Goal: Communication & Community: Participate in discussion

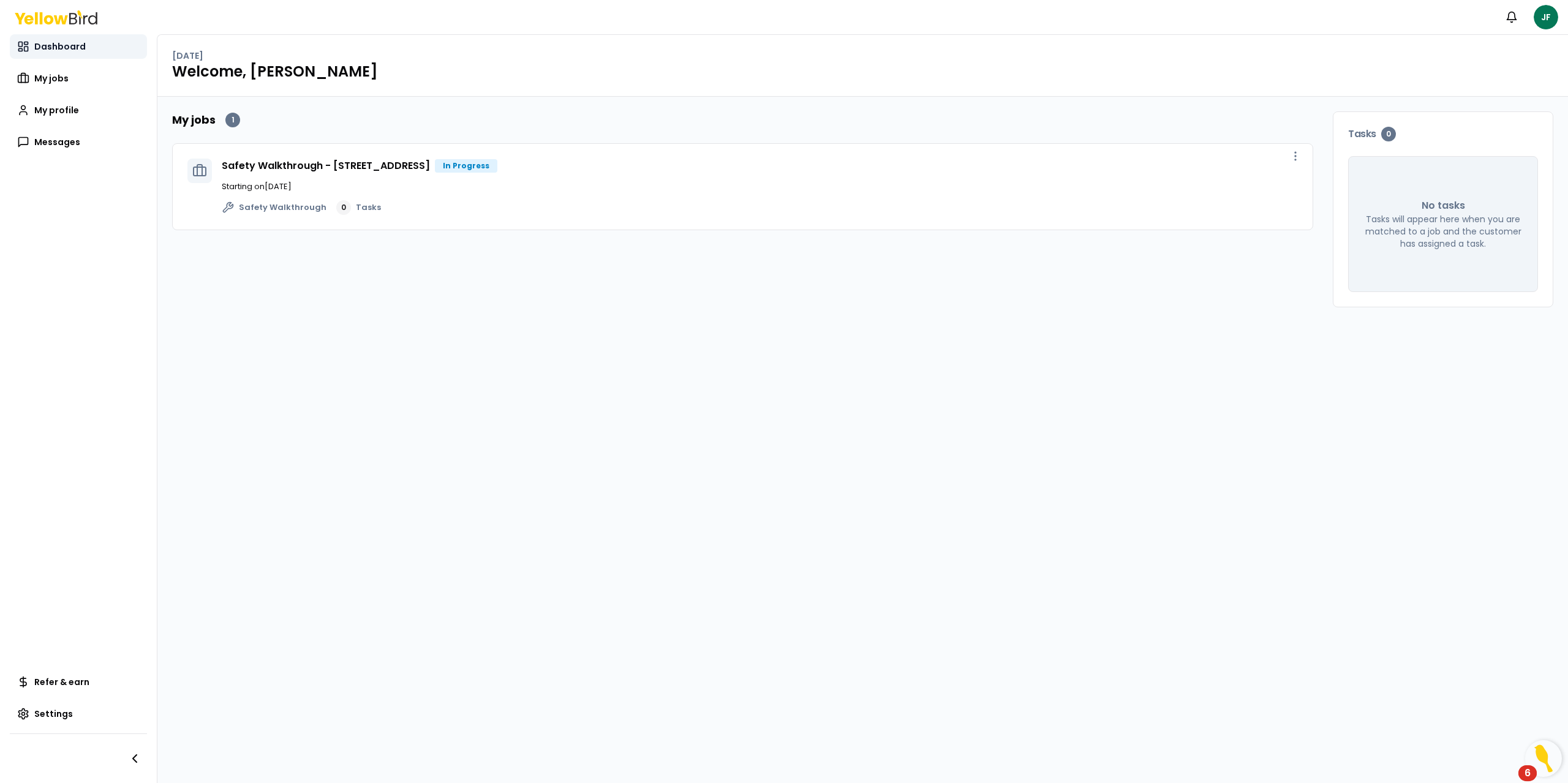
click at [57, 42] on span "Dashboard" at bounding box center [60, 46] width 51 height 12
click at [414, 161] on link "Safety Walkthrough - [STREET_ADDRESS]" at bounding box center [326, 166] width 209 height 14
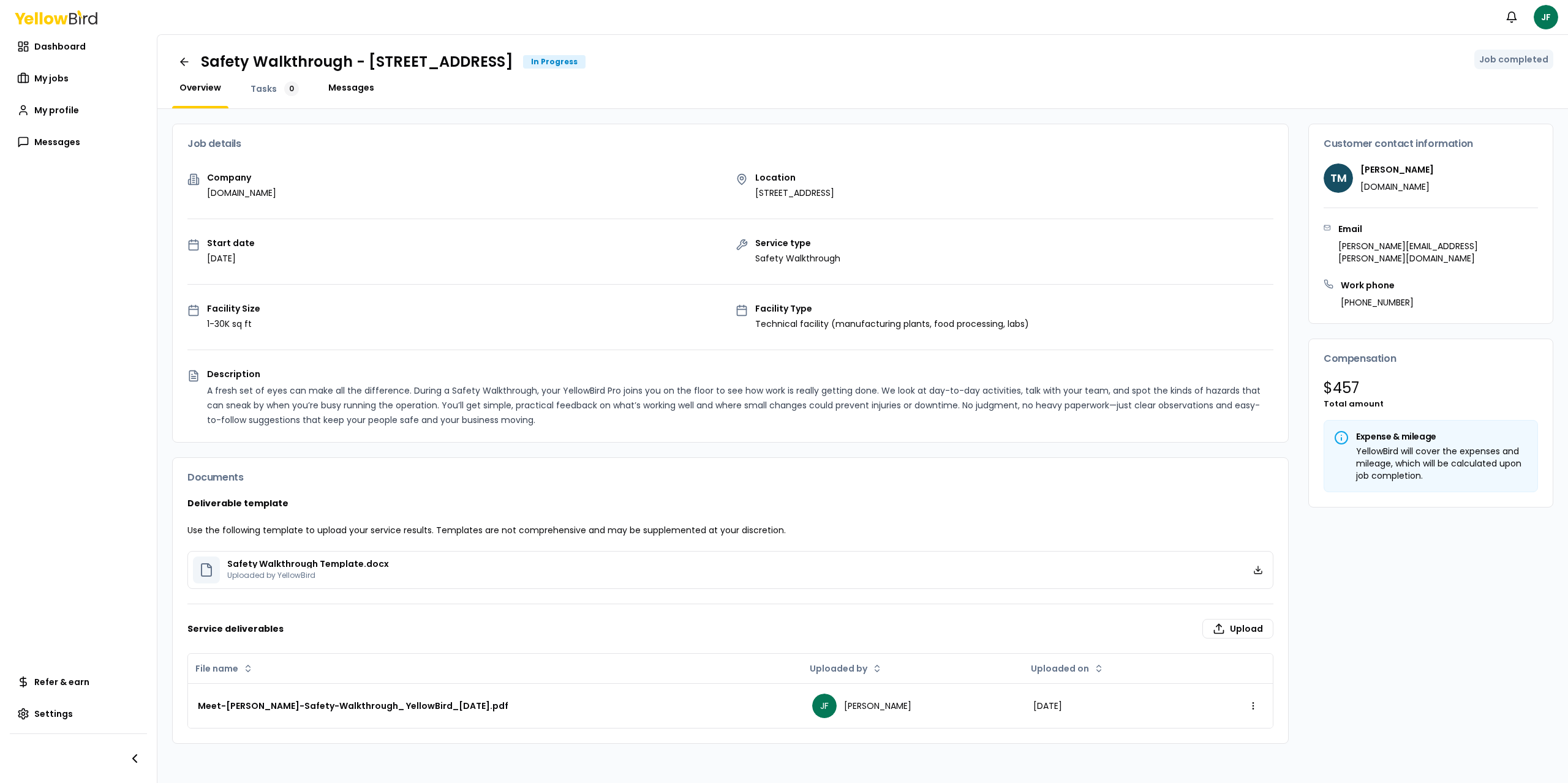
click at [345, 87] on span "Messages" at bounding box center [351, 87] width 46 height 12
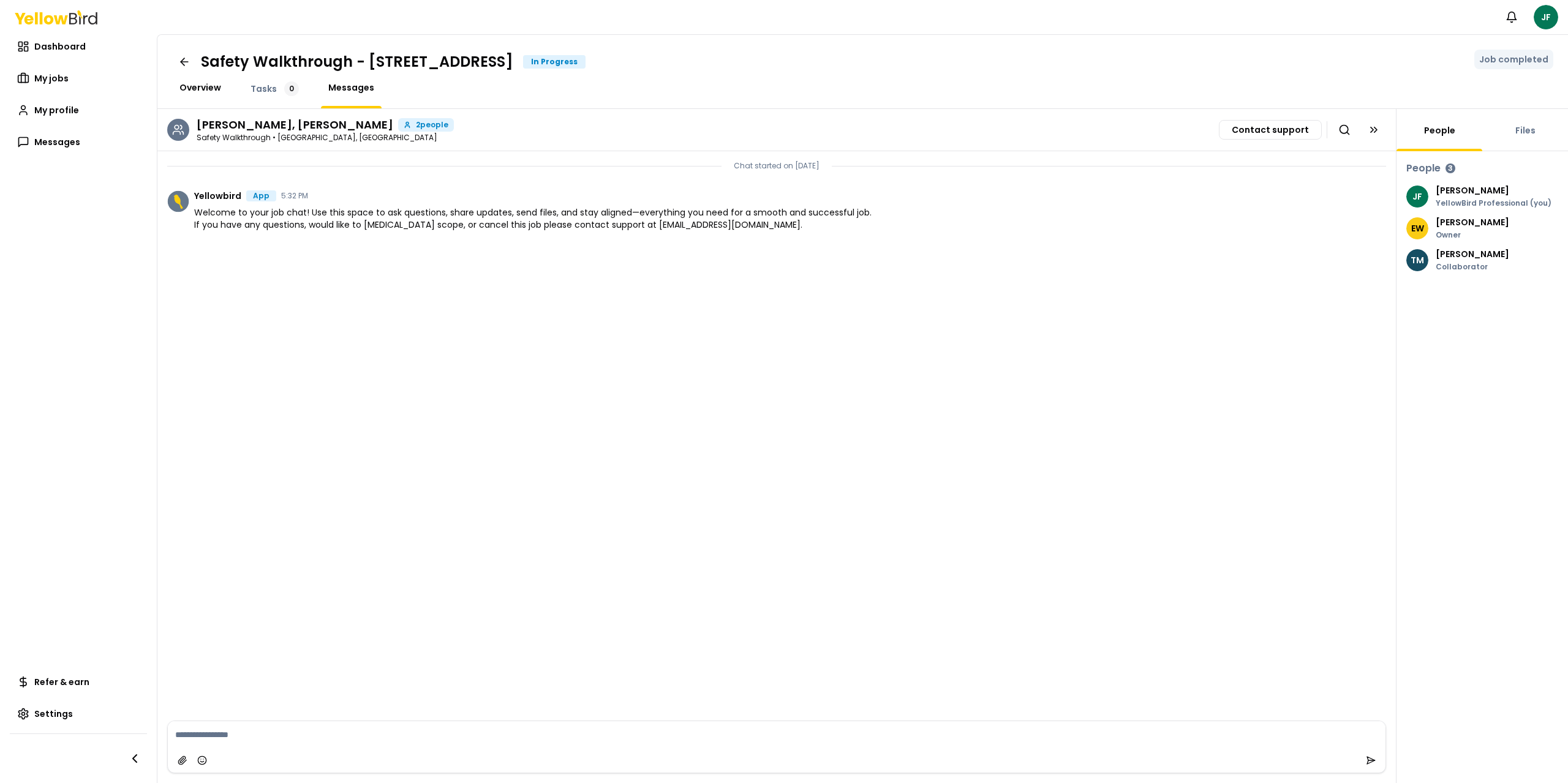
click at [209, 86] on span "Overview" at bounding box center [200, 87] width 42 height 12
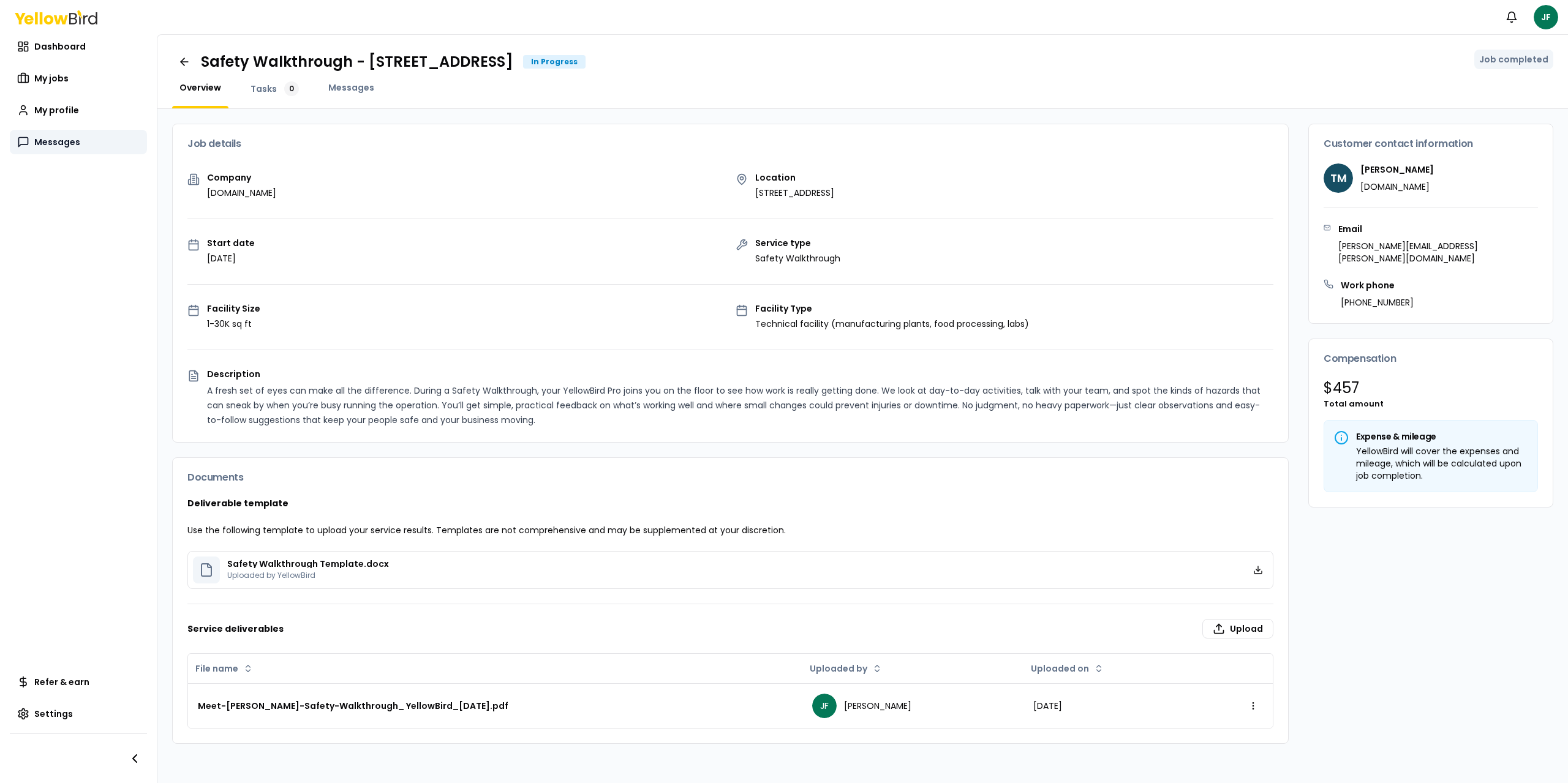
click at [65, 140] on span "Messages" at bounding box center [57, 141] width 46 height 12
